Goal: Information Seeking & Learning: Find specific fact

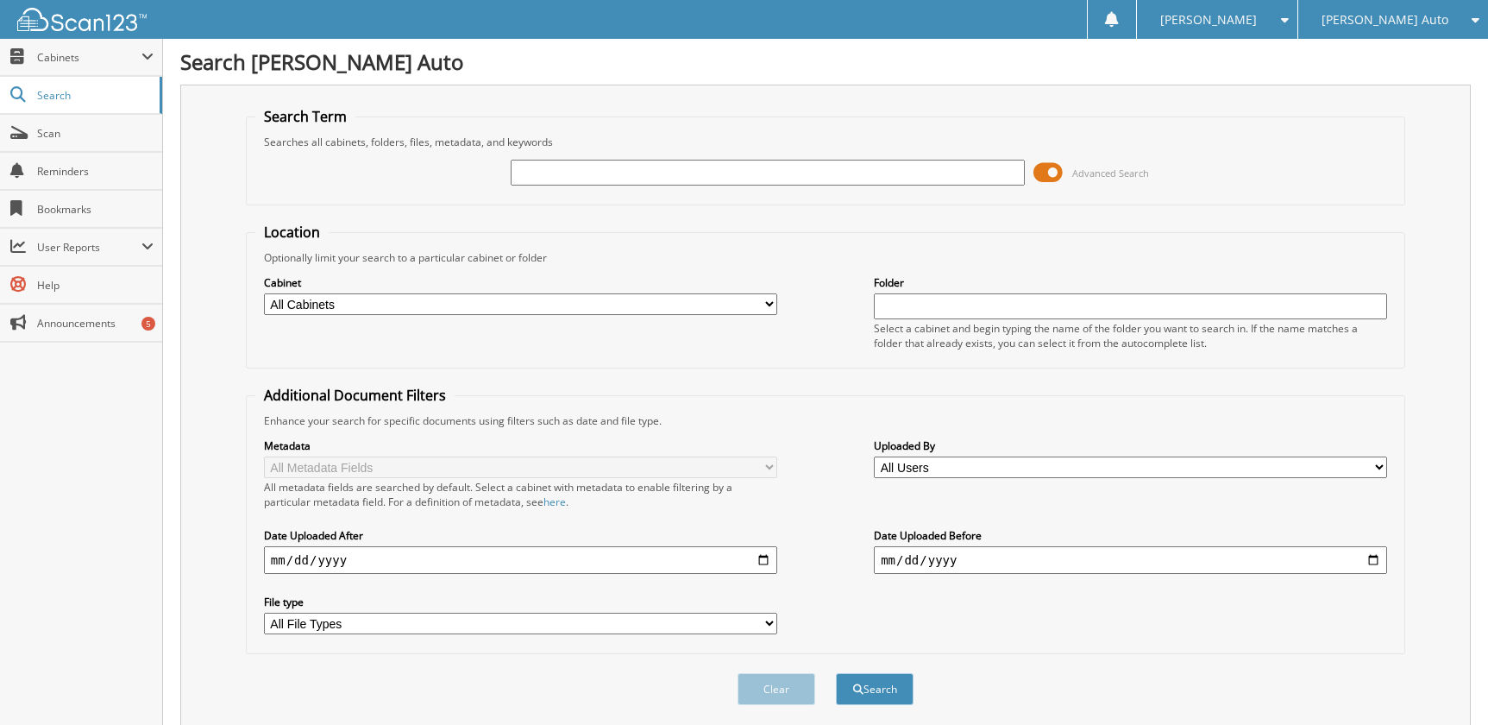
click at [756, 176] on input "text" at bounding box center [767, 173] width 513 height 26
type input "3T24304"
click at [836, 673] on button "Search" at bounding box center [875, 689] width 78 height 32
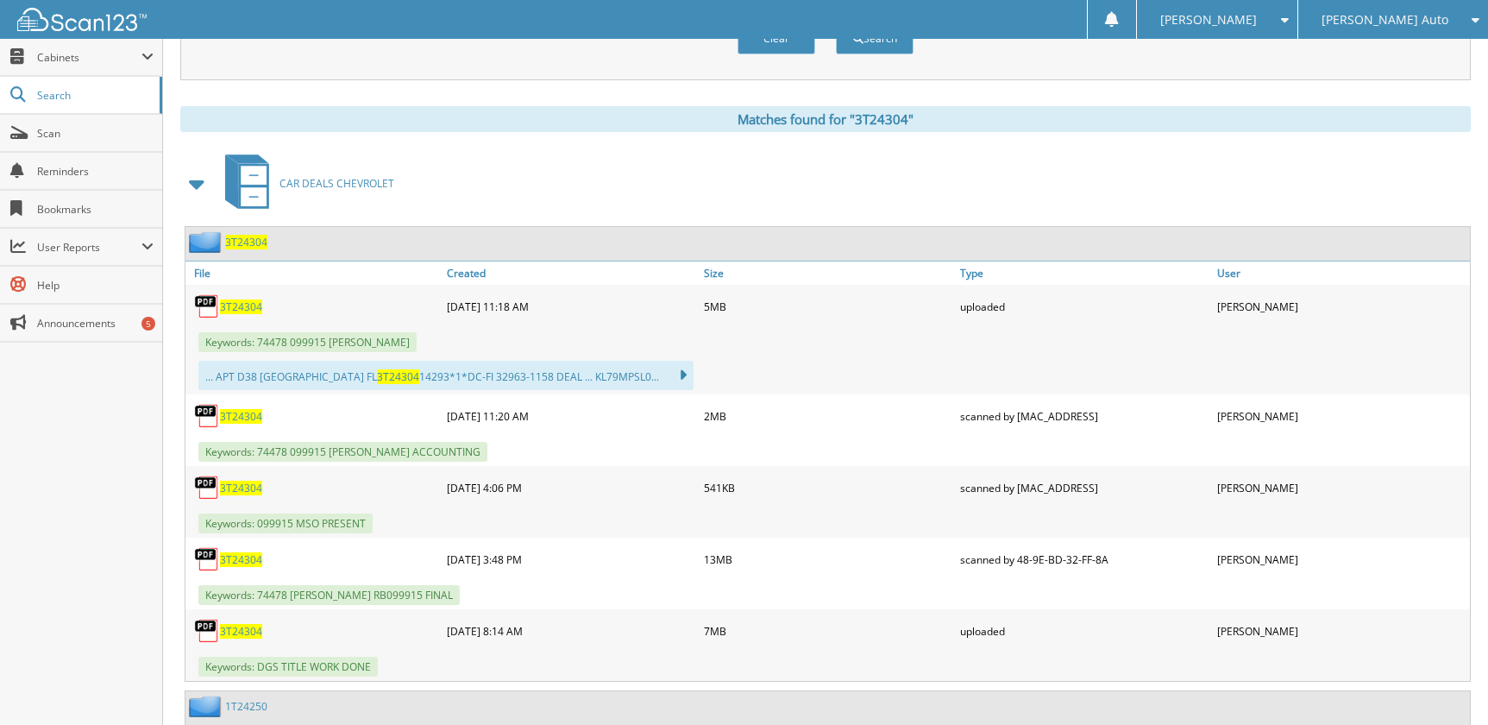
scroll to position [690, 0]
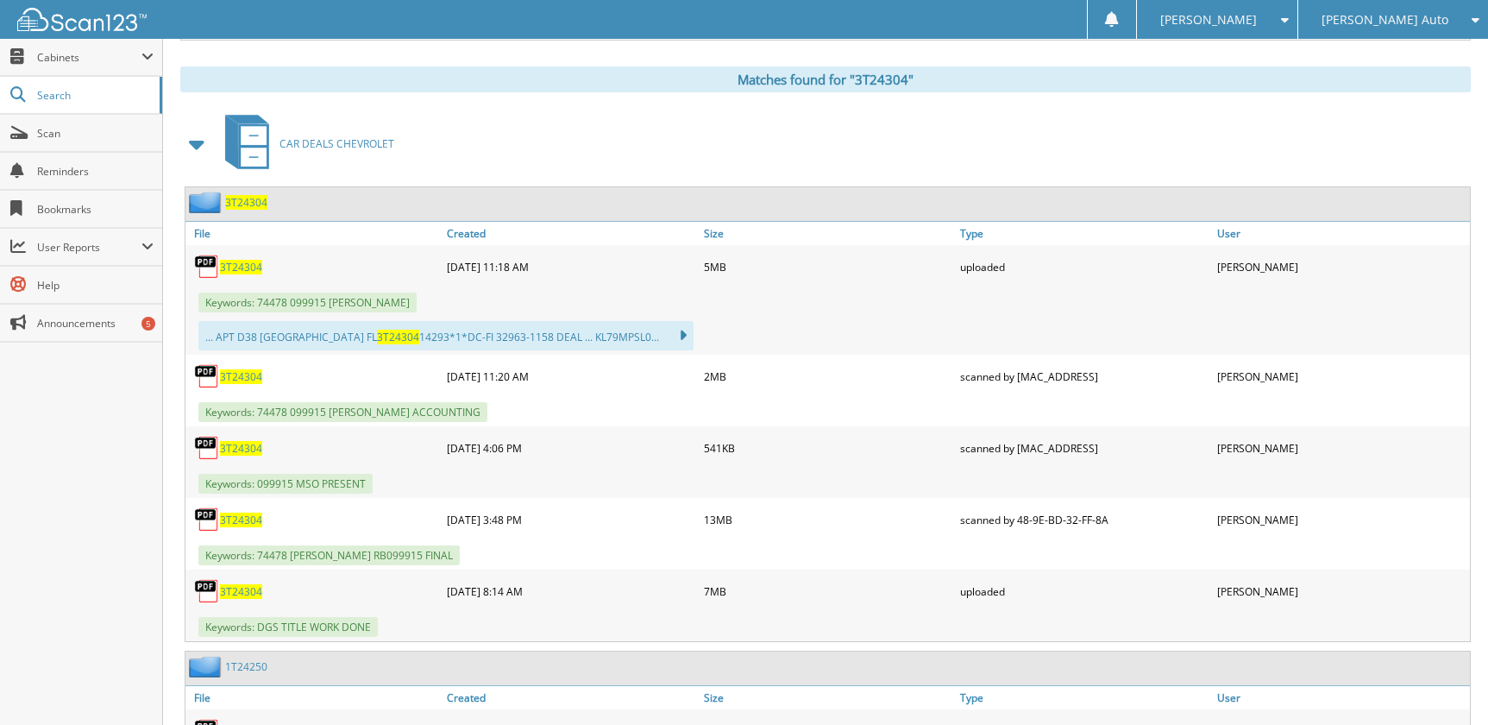
click at [260, 270] on span "3T24304" at bounding box center [241, 267] width 42 height 15
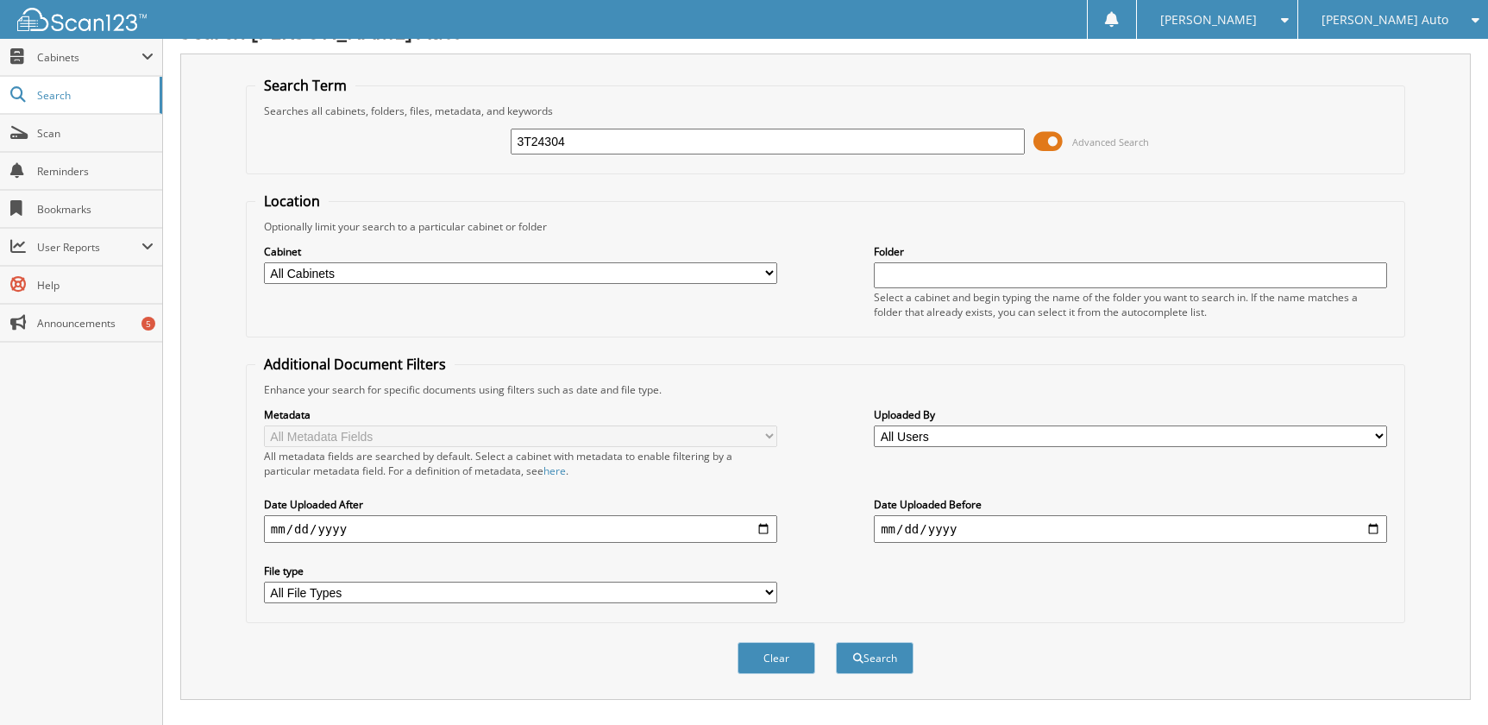
scroll to position [0, 0]
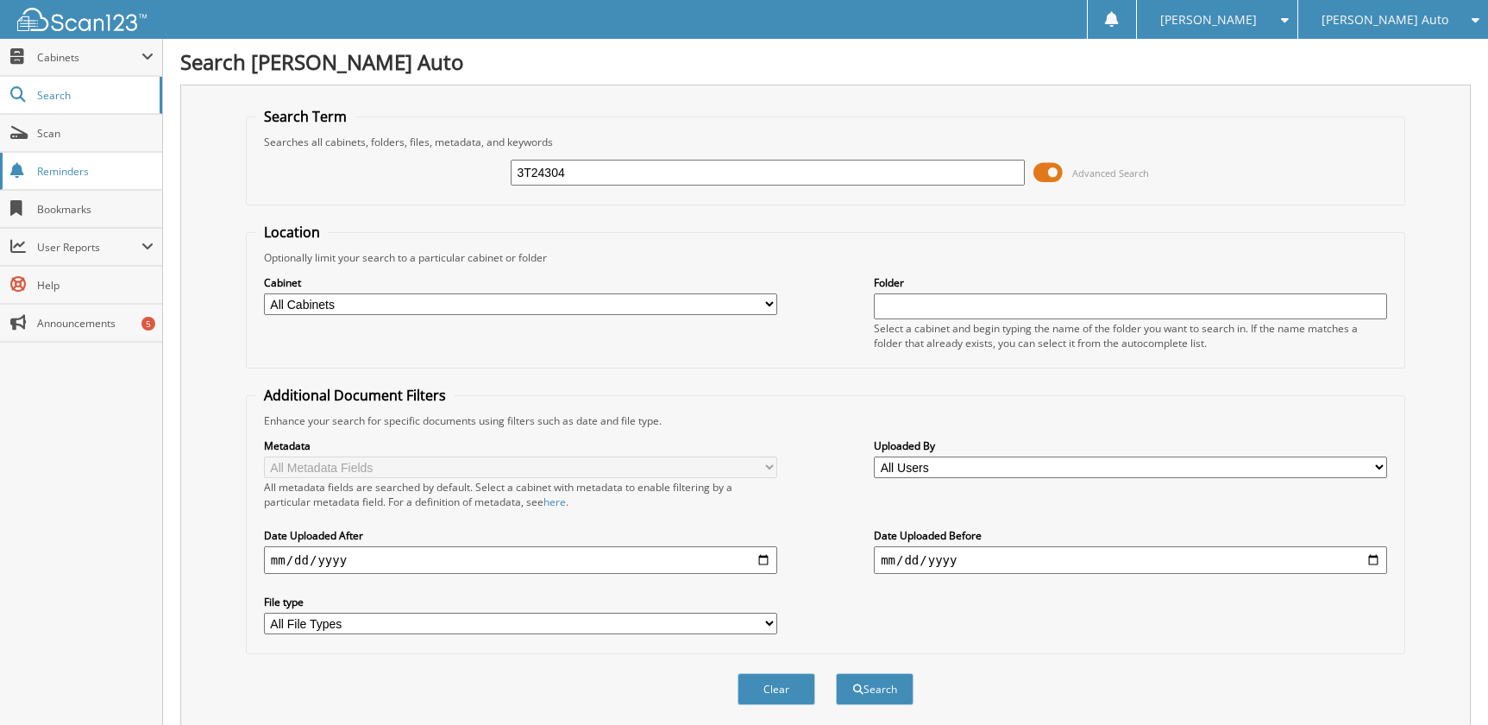
drag, startPoint x: 626, startPoint y: 166, endPoint x: 36, endPoint y: 164, distance: 590.1
paste input "[US_VEHICLE_IDENTIFICATION_NUMBER]"
type input "[US_VEHICLE_IDENTIFICATION_NUMBER]"
click at [836, 673] on button "Search" at bounding box center [875, 689] width 78 height 32
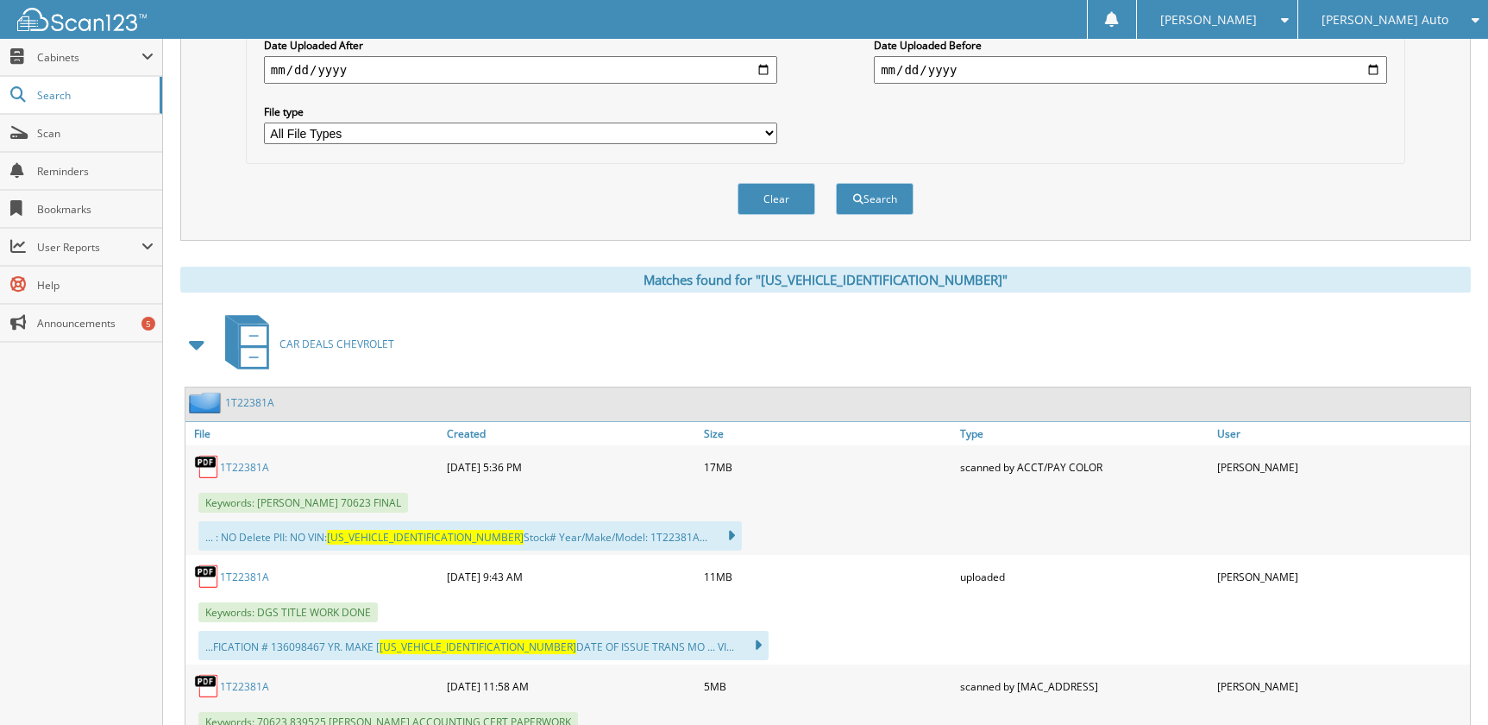
scroll to position [604, 0]
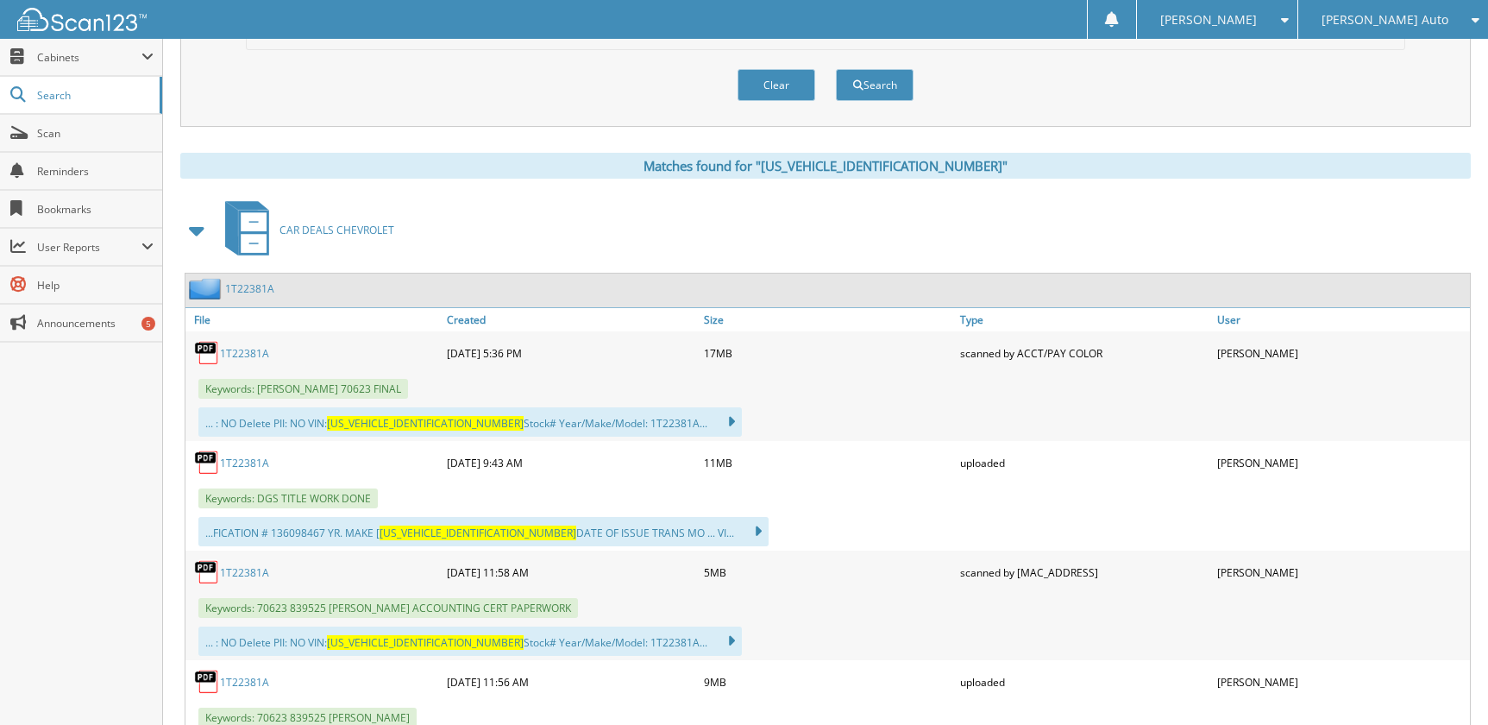
click at [242, 348] on link "1T22381A" at bounding box center [244, 353] width 49 height 15
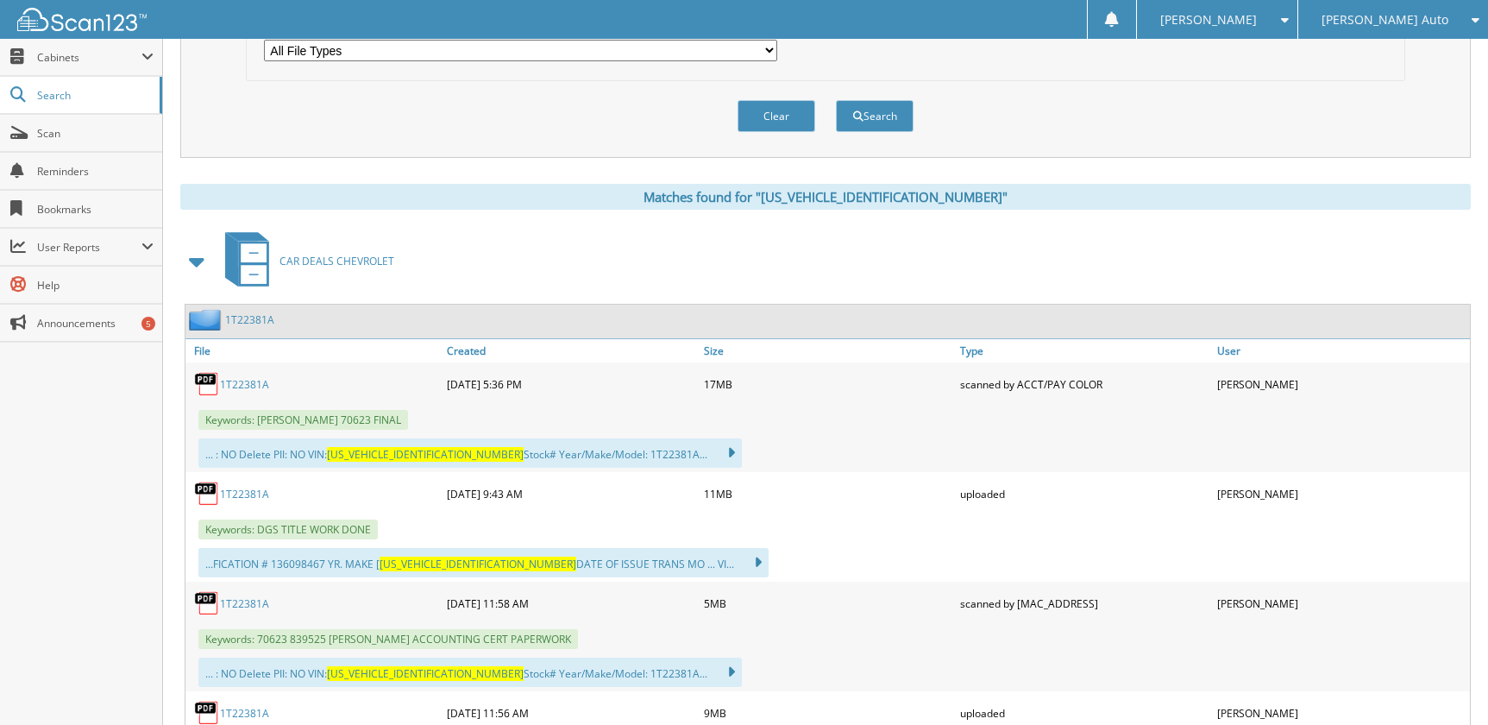
scroll to position [518, 0]
